Goal: Information Seeking & Learning: Learn about a topic

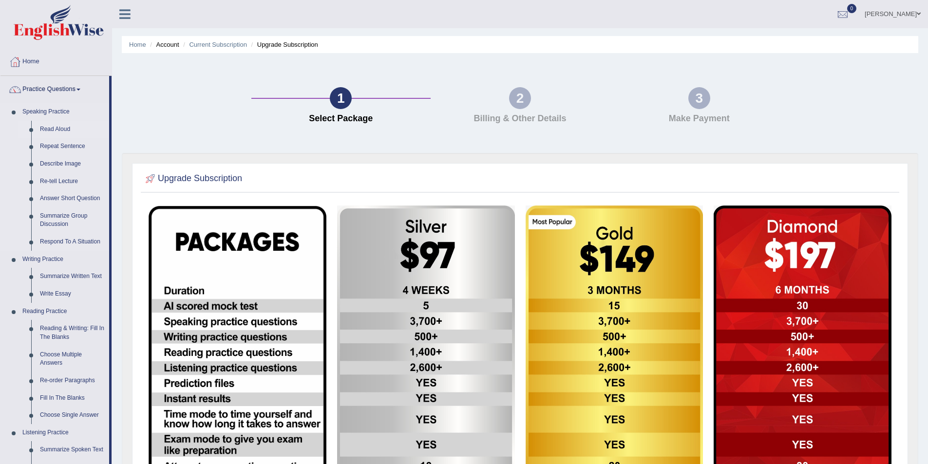
click at [57, 128] on link "Read Aloud" at bounding box center [73, 130] width 74 height 18
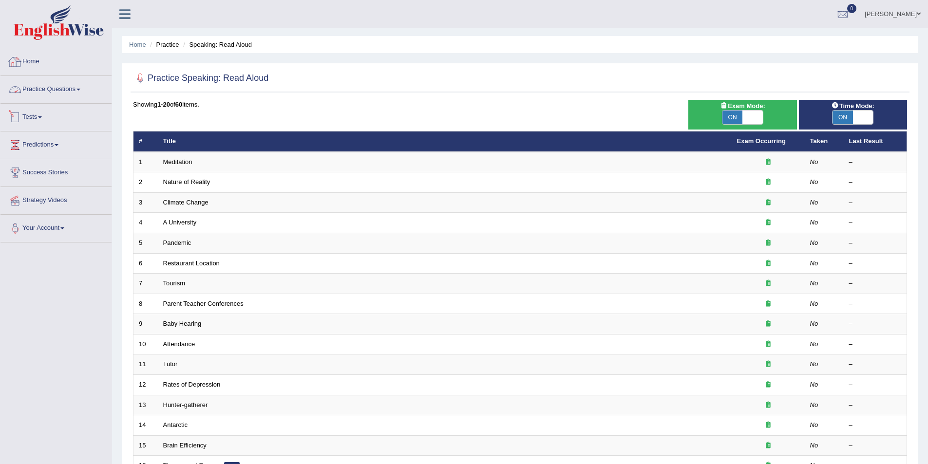
click at [43, 116] on link "Tests" at bounding box center [55, 116] width 111 height 24
click at [44, 156] on link "Take Mock Test" at bounding box center [63, 158] width 91 height 18
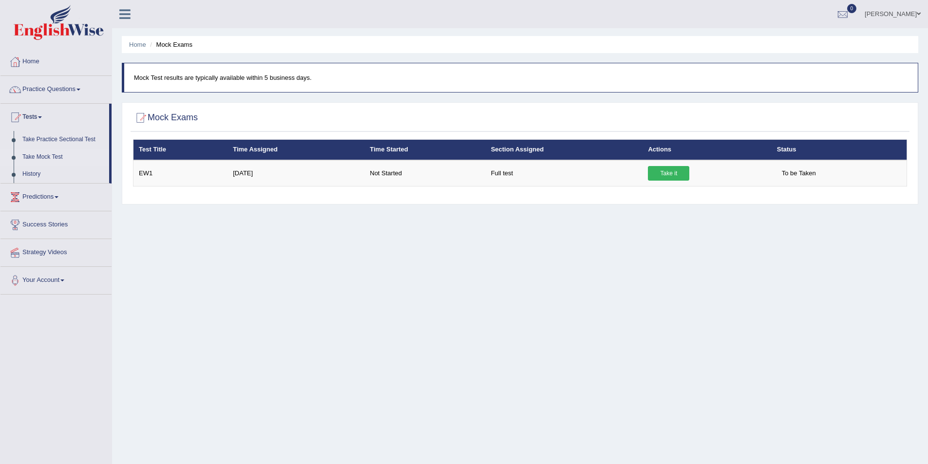
click at [44, 156] on link "Take Mock Test" at bounding box center [63, 158] width 91 height 18
click at [57, 157] on link "Take Mock Test" at bounding box center [63, 158] width 91 height 18
click at [51, 138] on link "Take Practice Sectional Test" at bounding box center [63, 140] width 91 height 18
